Goal: Task Accomplishment & Management: Use online tool/utility

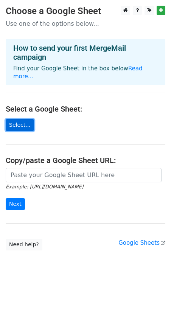
click at [18, 119] on link "Select..." at bounding box center [20, 125] width 28 height 12
click at [14, 119] on link "Select..." at bounding box center [20, 125] width 28 height 12
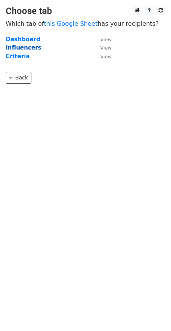
click at [28, 50] on strong "Influencers" at bounding box center [24, 47] width 36 height 7
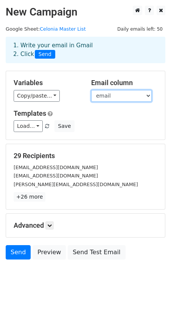
click at [101, 96] on select "Name Handle Profile Link email Followers Location Category Avg. Views of Latest…" at bounding box center [121, 96] width 61 height 12
click at [91, 90] on select "Name Handle Profile Link email Followers Location Category Avg. Views of Latest…" at bounding box center [121, 96] width 61 height 12
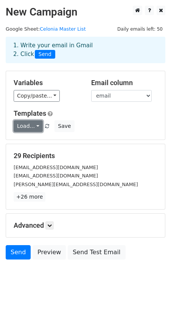
click at [30, 129] on link "Load..." at bounding box center [28, 126] width 29 height 12
click at [150, 184] on div "jon@ravespeakers.com" at bounding box center [85, 184] width 155 height 9
click at [34, 127] on link "Load..." at bounding box center [28, 126] width 29 height 12
click at [130, 182] on div "jon@ravespeakers.com" at bounding box center [85, 184] width 155 height 9
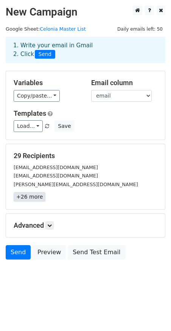
click at [20, 199] on link "+26 more" at bounding box center [30, 196] width 32 height 9
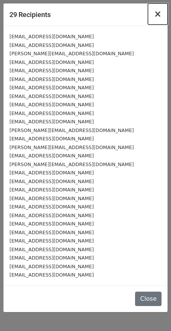
click at [156, 17] on span "×" at bounding box center [158, 14] width 8 height 11
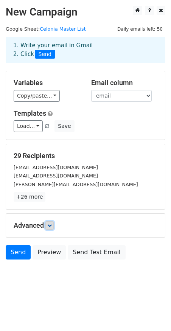
click at [52, 229] on link at bounding box center [49, 226] width 8 height 8
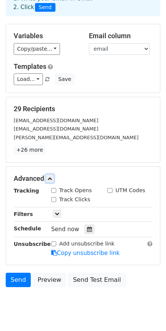
scroll to position [67, 0]
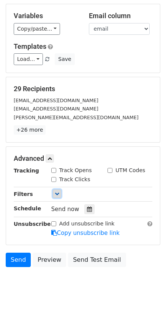
click at [59, 195] on link at bounding box center [57, 194] width 8 height 8
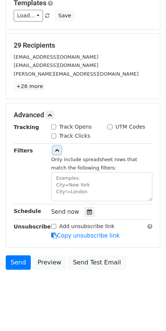
scroll to position [113, 0]
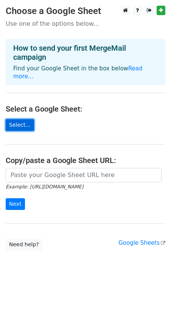
click at [24, 121] on link "Select..." at bounding box center [20, 125] width 28 height 12
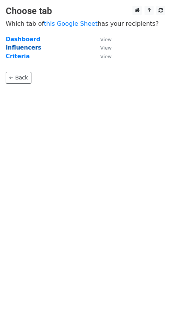
click at [19, 50] on strong "Influencers" at bounding box center [24, 47] width 36 height 7
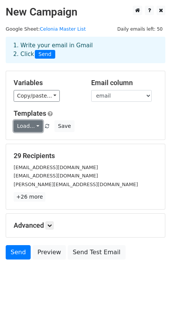
click at [30, 128] on link "Load..." at bounding box center [28, 126] width 29 height 12
click at [119, 125] on div "Load... No templates saved Save" at bounding box center [85, 126] width 155 height 12
click at [52, 224] on icon at bounding box center [49, 226] width 5 height 5
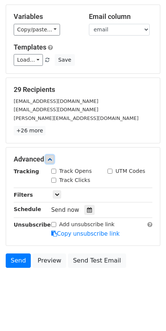
scroll to position [67, 0]
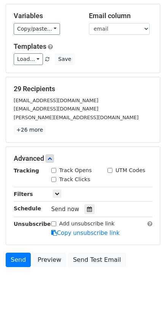
click at [53, 169] on input "Track Opens" at bounding box center [53, 170] width 5 height 5
checkbox input "true"
click at [55, 179] on input "Track Clicks" at bounding box center [53, 179] width 5 height 5
checkbox input "true"
click at [57, 191] on link at bounding box center [57, 194] width 8 height 8
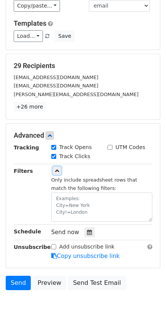
scroll to position [113, 0]
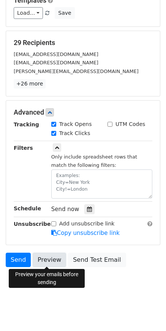
click at [39, 260] on link "Preview" at bounding box center [49, 260] width 33 height 14
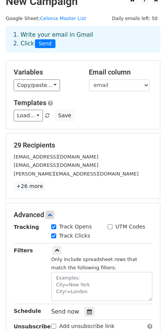
scroll to position [0, 0]
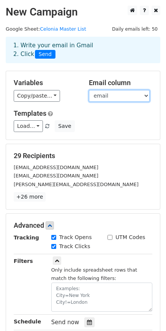
click at [103, 95] on select "Name Handle Profile Link email Followers Location Category Avg. Views of Latest…" at bounding box center [119, 96] width 61 height 12
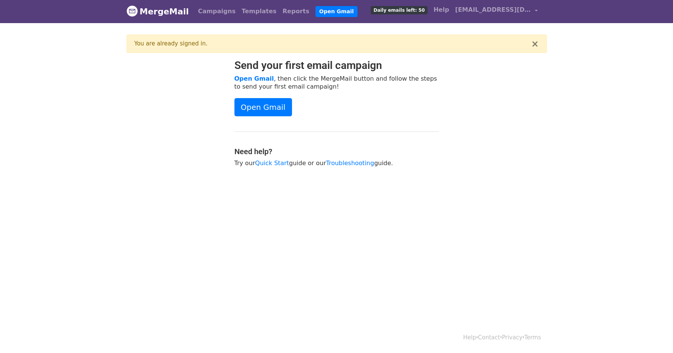
scroll to position [1, 0]
click at [268, 279] on html "MergeMail Campaigns Templates Reports Open Gmail Daily emails left: 50 Help [EM…" at bounding box center [336, 175] width 673 height 353
click at [507, 127] on div "Send your first email campaign Open Gmail , then click the MergeMail button and…" at bounding box center [337, 117] width 432 height 116
drag, startPoint x: 269, startPoint y: 106, endPoint x: 336, endPoint y: 12, distance: 115.2
click at [242, 111] on link "Open Gmail" at bounding box center [264, 107] width 58 height 18
